Goal: Task Accomplishment & Management: Complete application form

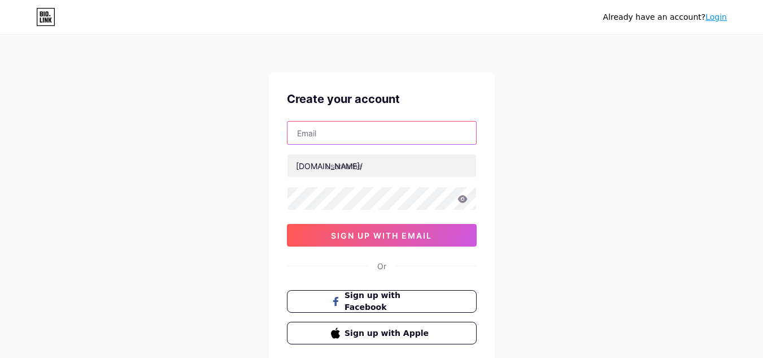
click at [336, 136] on input "text" at bounding box center [381, 132] width 189 height 23
type input "[EMAIL_ADDRESS][DOMAIN_NAME]"
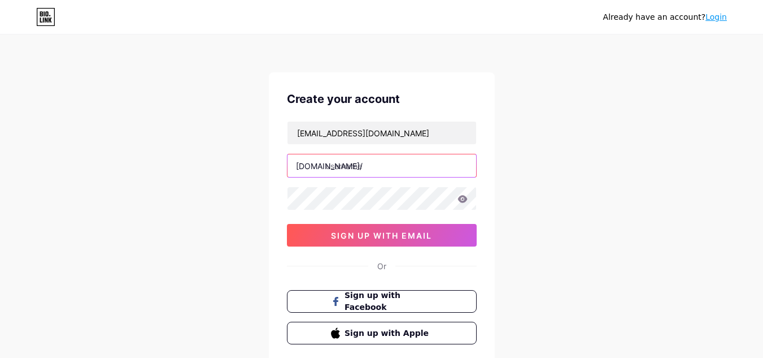
click at [362, 171] on input "text" at bounding box center [381, 165] width 189 height 23
paste input "creative"
type input "creativetapos"
click at [537, 147] on div "Already have an account? Login Create your account taposdesign@gmail.com bio.li…" at bounding box center [381, 216] width 763 height 432
click at [461, 201] on icon at bounding box center [462, 198] width 10 height 7
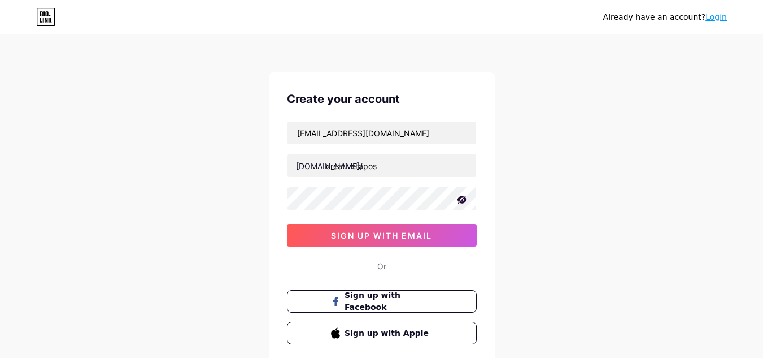
click at [461, 201] on icon at bounding box center [461, 199] width 11 height 11
click at [460, 198] on icon at bounding box center [462, 198] width 10 height 7
click at [460, 197] on icon at bounding box center [462, 199] width 10 height 8
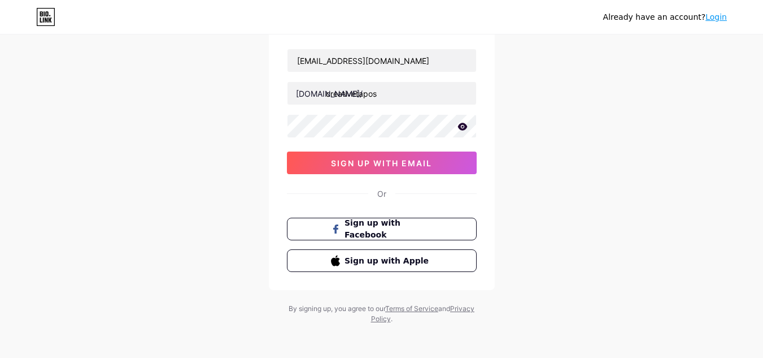
scroll to position [75, 0]
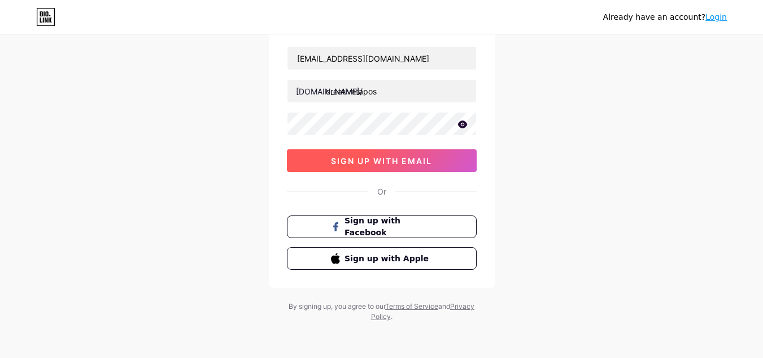
click at [392, 156] on span "sign up with email" at bounding box center [381, 161] width 101 height 10
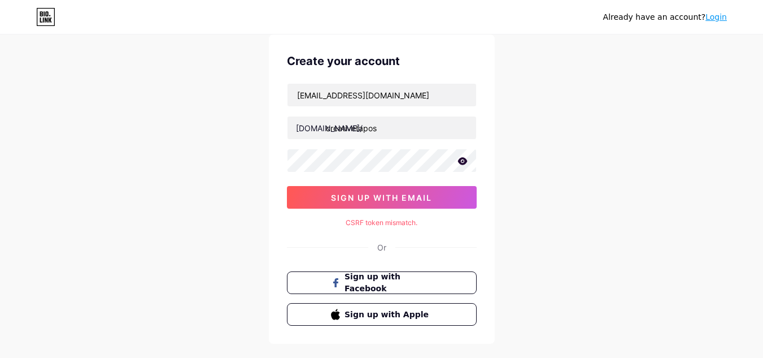
scroll to position [18, 0]
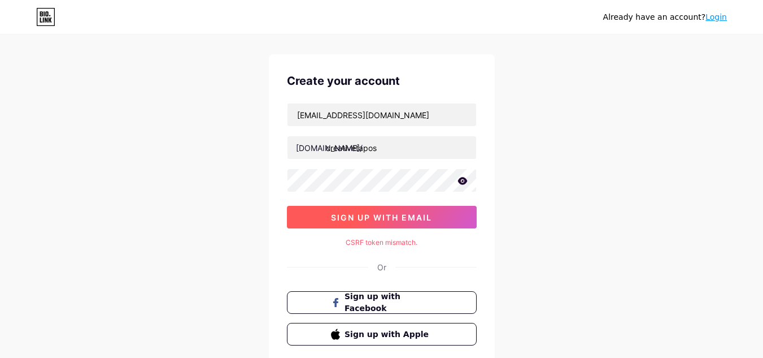
click at [416, 213] on span "sign up with email" at bounding box center [381, 217] width 101 height 10
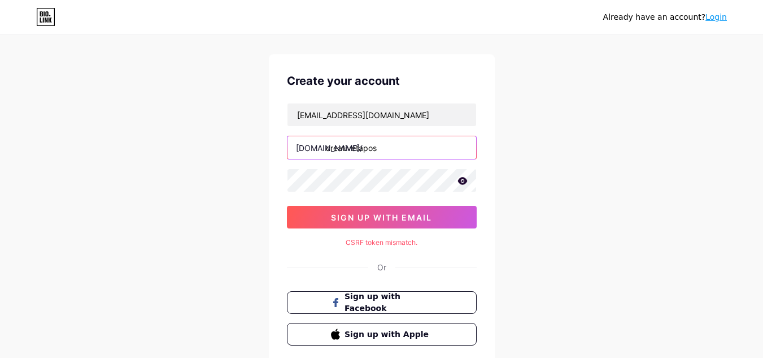
click at [325, 154] on input "creativetapos" at bounding box center [381, 147] width 189 height 23
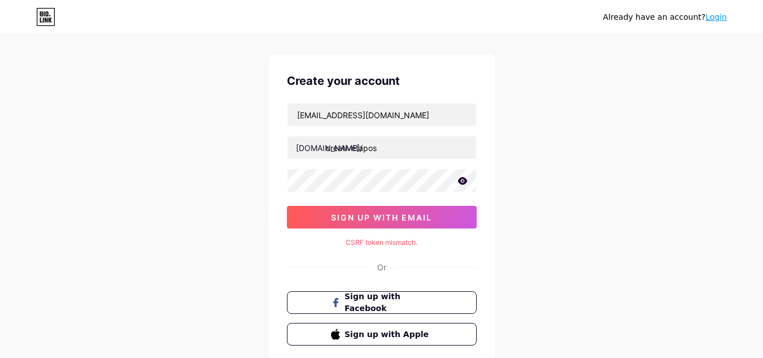
click at [568, 149] on div "Already have an account? Login Create your account taposdesign@gmail.com bio.li…" at bounding box center [381, 207] width 763 height 451
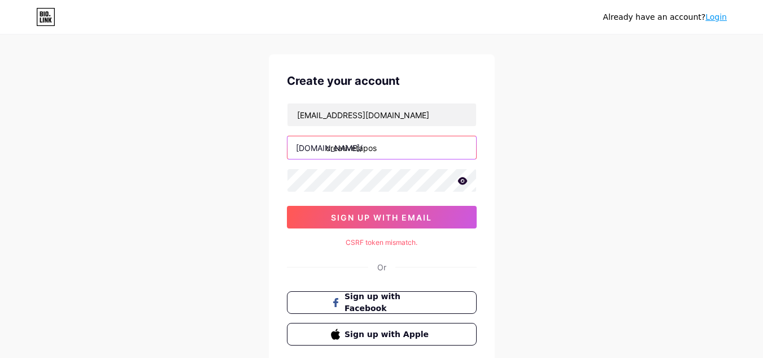
click at [447, 151] on input "creativetapos" at bounding box center [381, 147] width 189 height 23
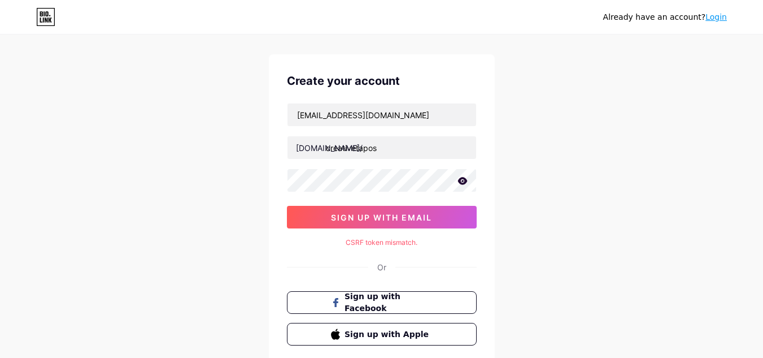
click at [461, 179] on icon at bounding box center [462, 180] width 10 height 7
click at [547, 178] on div "Already have an account? Login Create your account taposdesign@gmail.com bio.li…" at bounding box center [381, 207] width 763 height 451
click at [261, 180] on div "Already have an account? Login Create your account taposdesign@gmail.com bio.li…" at bounding box center [381, 207] width 763 height 451
click at [708, 80] on div "Already have an account? Login Create your account taposdesign@gmail.com bio.li…" at bounding box center [381, 207] width 763 height 451
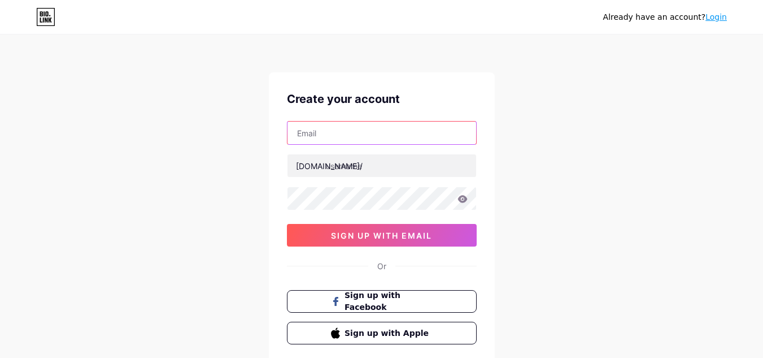
click at [347, 133] on input "text" at bounding box center [381, 132] width 189 height 23
type input "[EMAIL_ADDRESS][DOMAIN_NAME]"
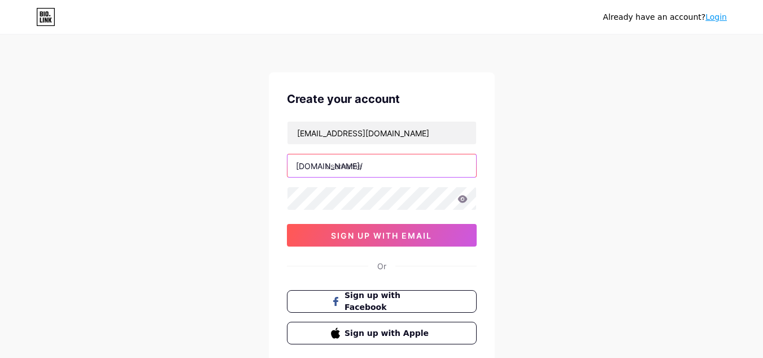
click at [346, 172] on input "text" at bounding box center [381, 165] width 189 height 23
click at [357, 168] on input "text" at bounding box center [381, 165] width 189 height 23
type input "c"
paste input "creative"
type input "creativetapos"
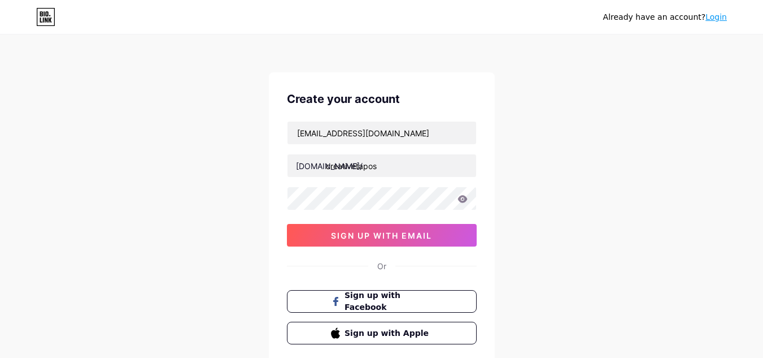
click at [572, 158] on div "Already have an account? Login Create your account [EMAIL_ADDRESS][DOMAIN_NAME]…" at bounding box center [381, 216] width 763 height 432
click at [563, 209] on div "Already have an account? Login Create your account [EMAIL_ADDRESS][DOMAIN_NAME]…" at bounding box center [381, 216] width 763 height 432
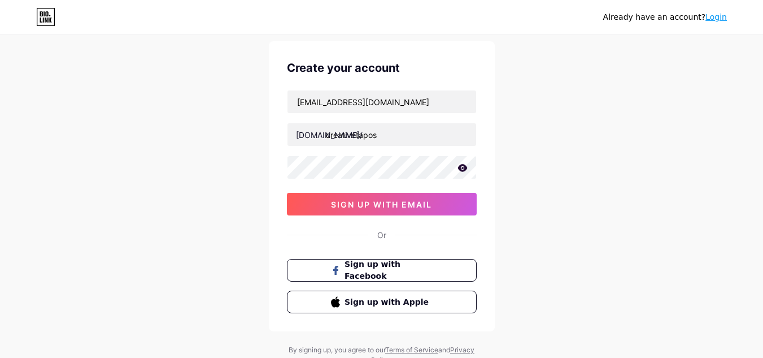
scroll to position [56, 0]
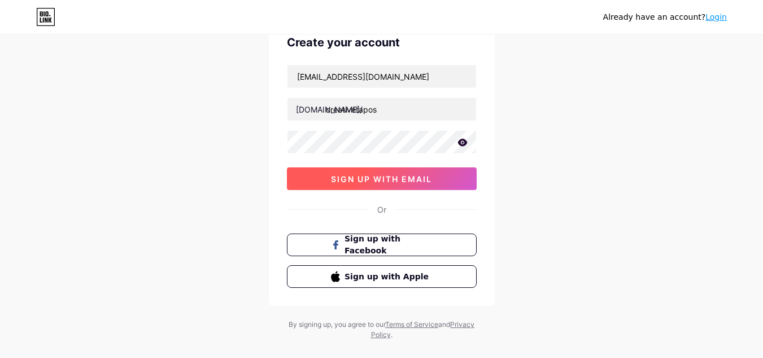
click at [387, 175] on span "sign up with email" at bounding box center [381, 179] width 101 height 10
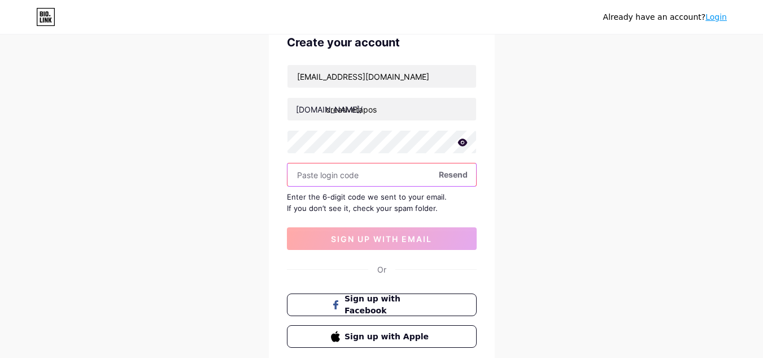
paste input "960729"
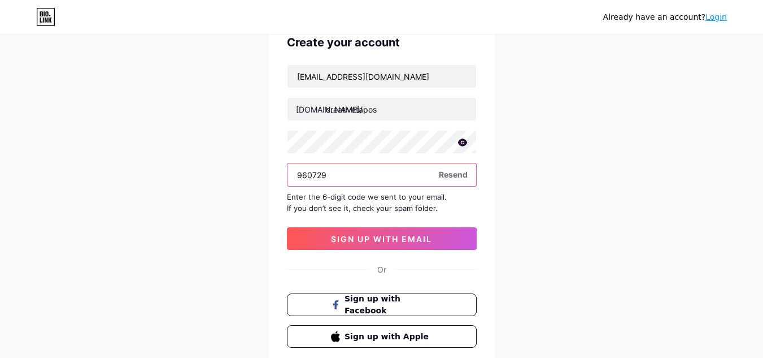
type input "960729"
click at [581, 157] on div "Already have an account? Login Create your account [EMAIL_ADDRESS][DOMAIN_NAME]…" at bounding box center [381, 190] width 763 height 492
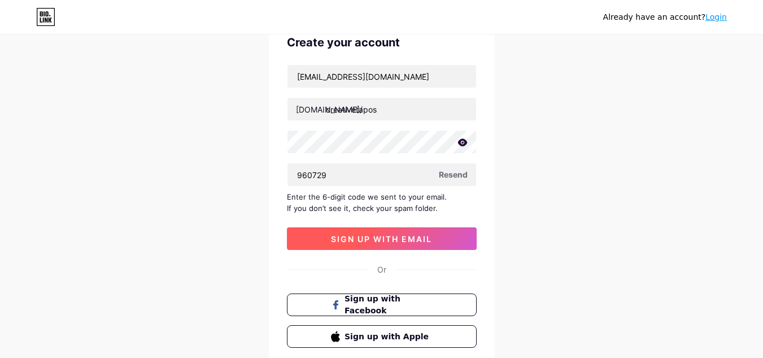
click at [391, 234] on span "sign up with email" at bounding box center [381, 239] width 101 height 10
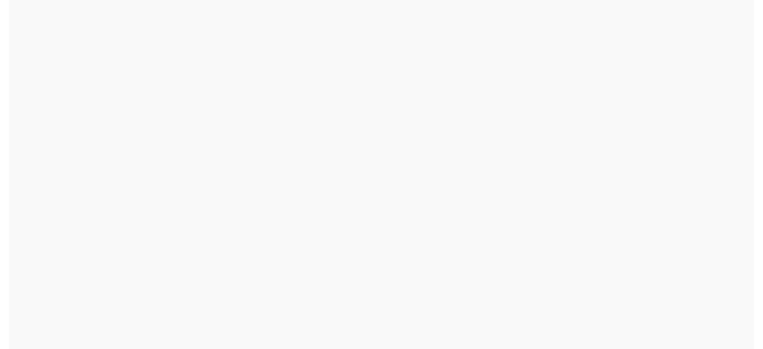
scroll to position [0, 0]
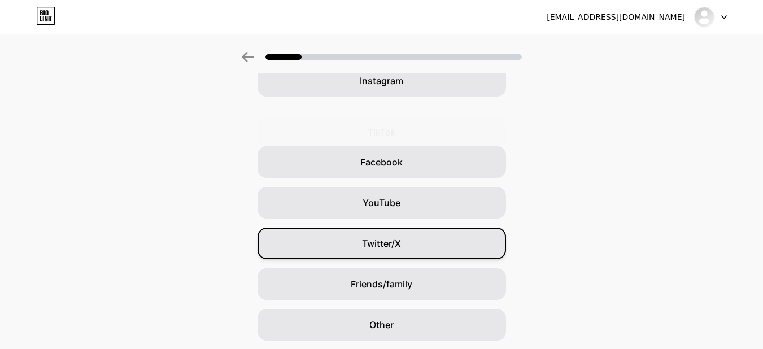
scroll to position [81, 0]
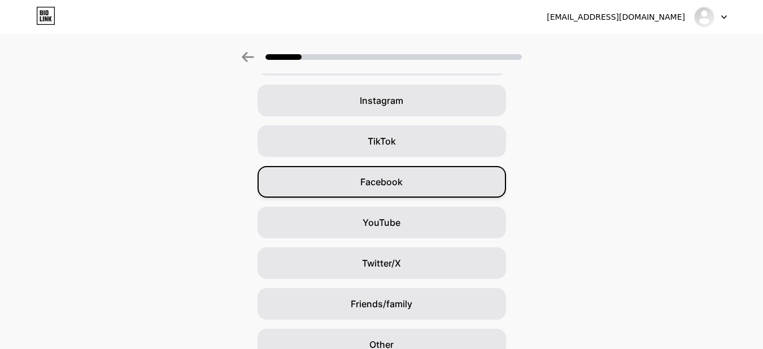
click at [400, 184] on span "Facebook" at bounding box center [381, 182] width 42 height 14
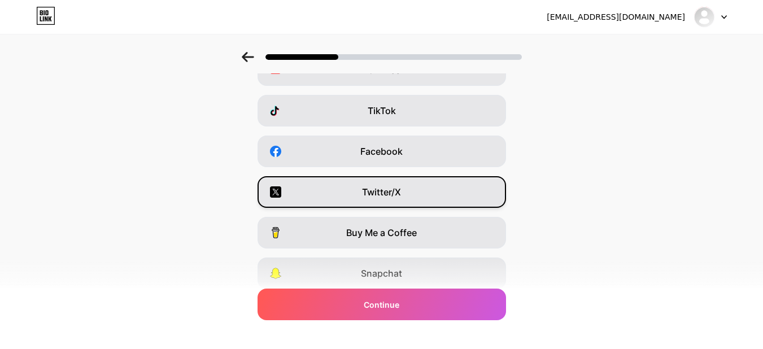
scroll to position [113, 0]
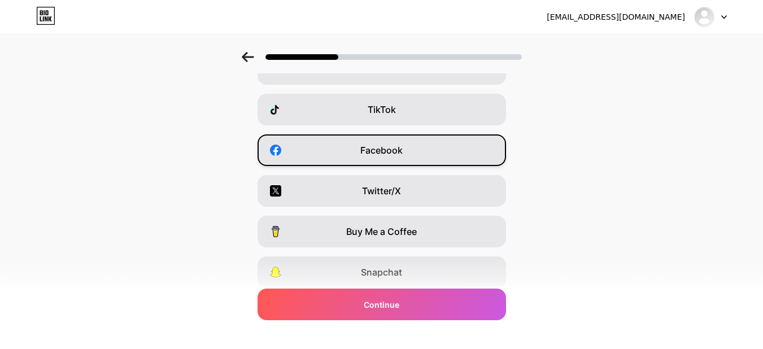
click at [386, 145] on span "Facebook" at bounding box center [381, 150] width 42 height 14
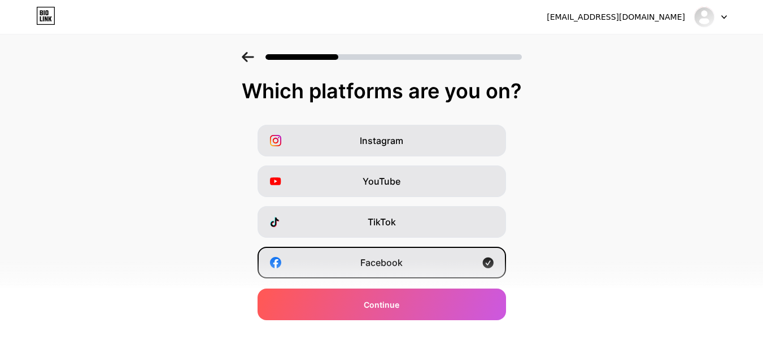
scroll to position [0, 0]
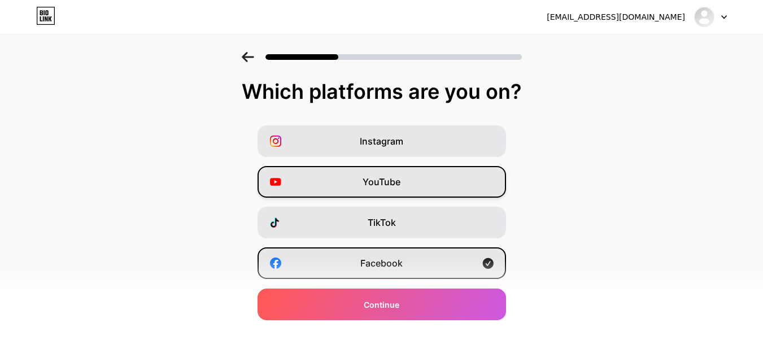
click at [406, 181] on div "YouTube" at bounding box center [382, 182] width 249 height 32
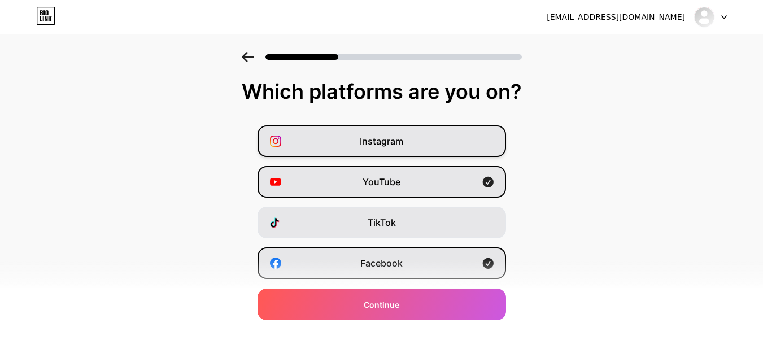
click at [390, 145] on span "Instagram" at bounding box center [381, 141] width 43 height 14
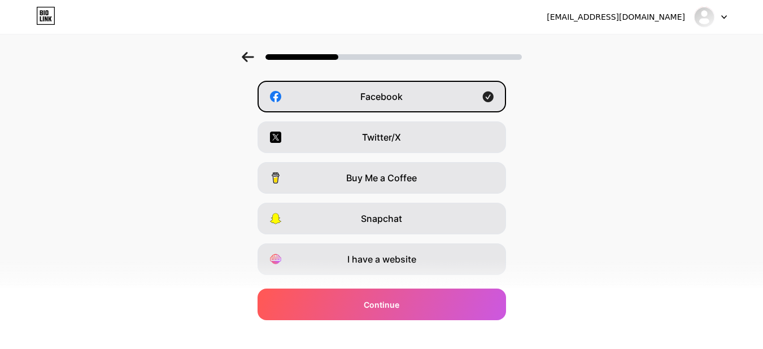
scroll to position [169, 0]
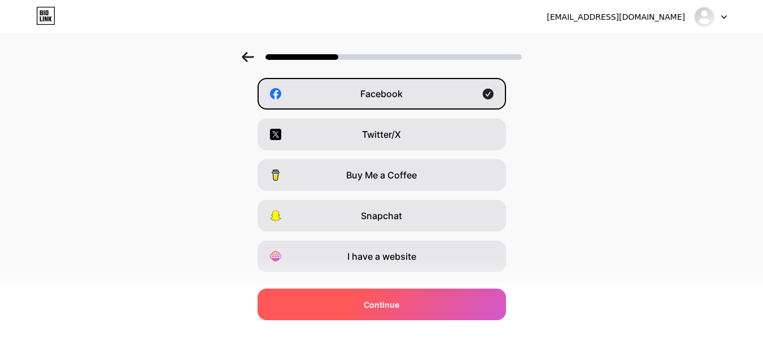
click at [420, 302] on div "Continue" at bounding box center [382, 305] width 249 height 32
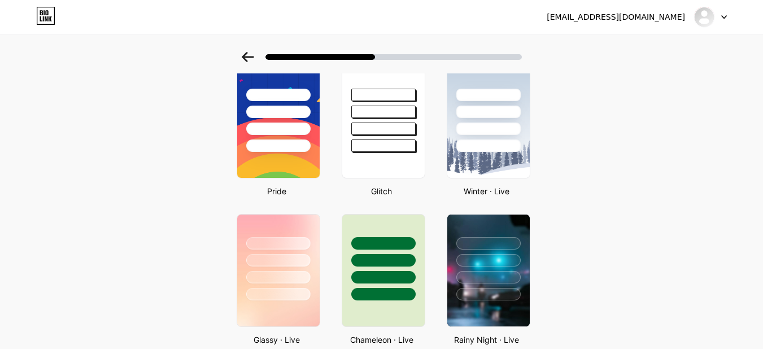
scroll to position [226, 0]
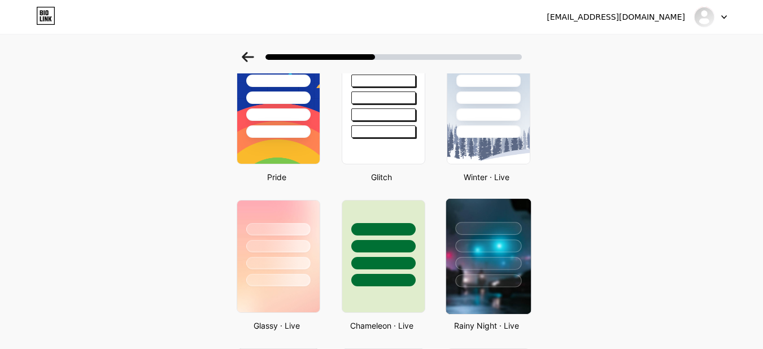
click at [488, 304] on img at bounding box center [488, 256] width 85 height 115
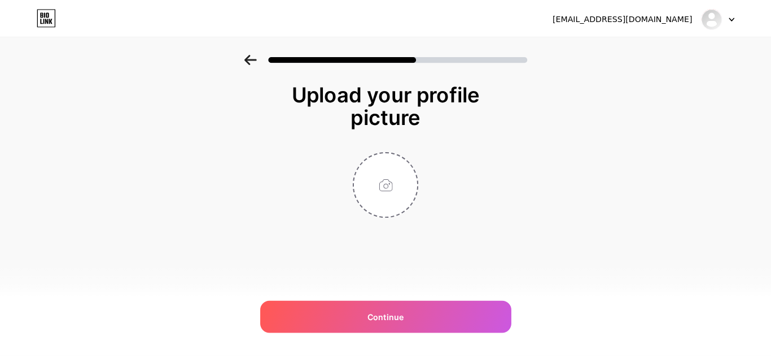
scroll to position [0, 0]
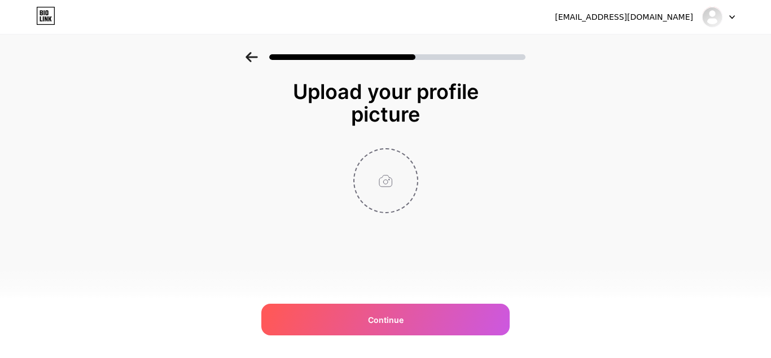
click at [382, 167] on input "file" at bounding box center [386, 180] width 63 height 63
type input "C:\fakepath\Tapos Biswas.png"
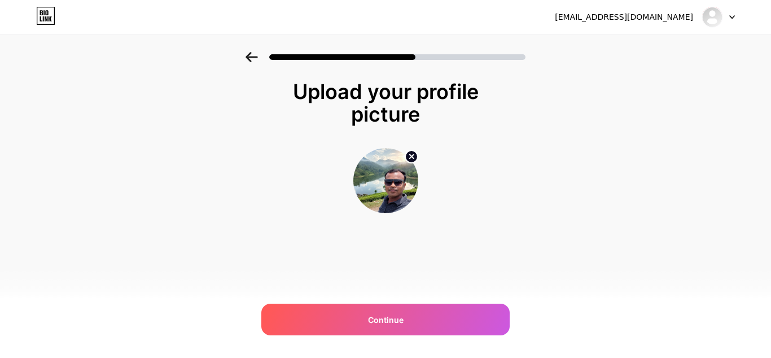
click at [415, 155] on circle at bounding box center [412, 156] width 12 height 12
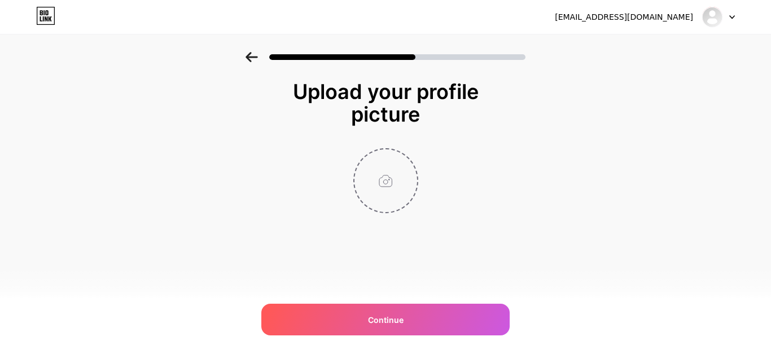
click at [387, 182] on input "file" at bounding box center [386, 180] width 63 height 63
type input "C:\fakepath\Tapos Biswas.png"
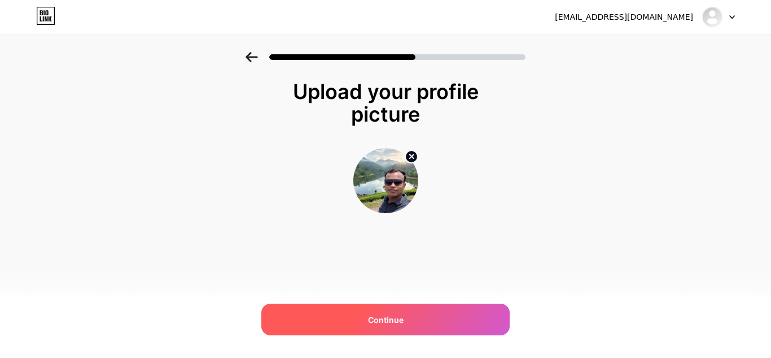
click at [408, 320] on div "Continue" at bounding box center [385, 319] width 249 height 32
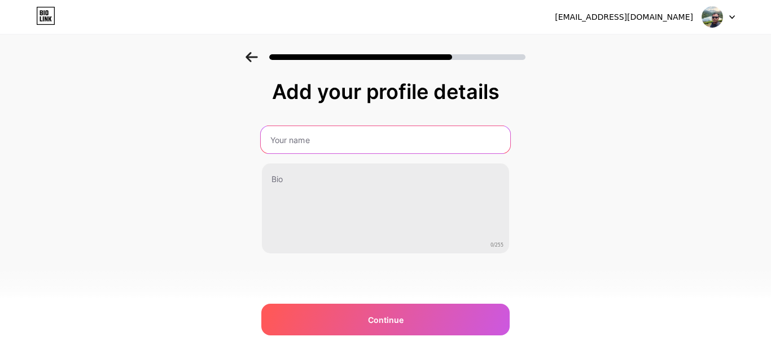
click at [378, 140] on input "text" at bounding box center [386, 139] width 250 height 27
click at [333, 142] on input "text" at bounding box center [386, 139] width 250 height 27
paste input "creative"
type input "c"
